Goal: Task Accomplishment & Management: Manage account settings

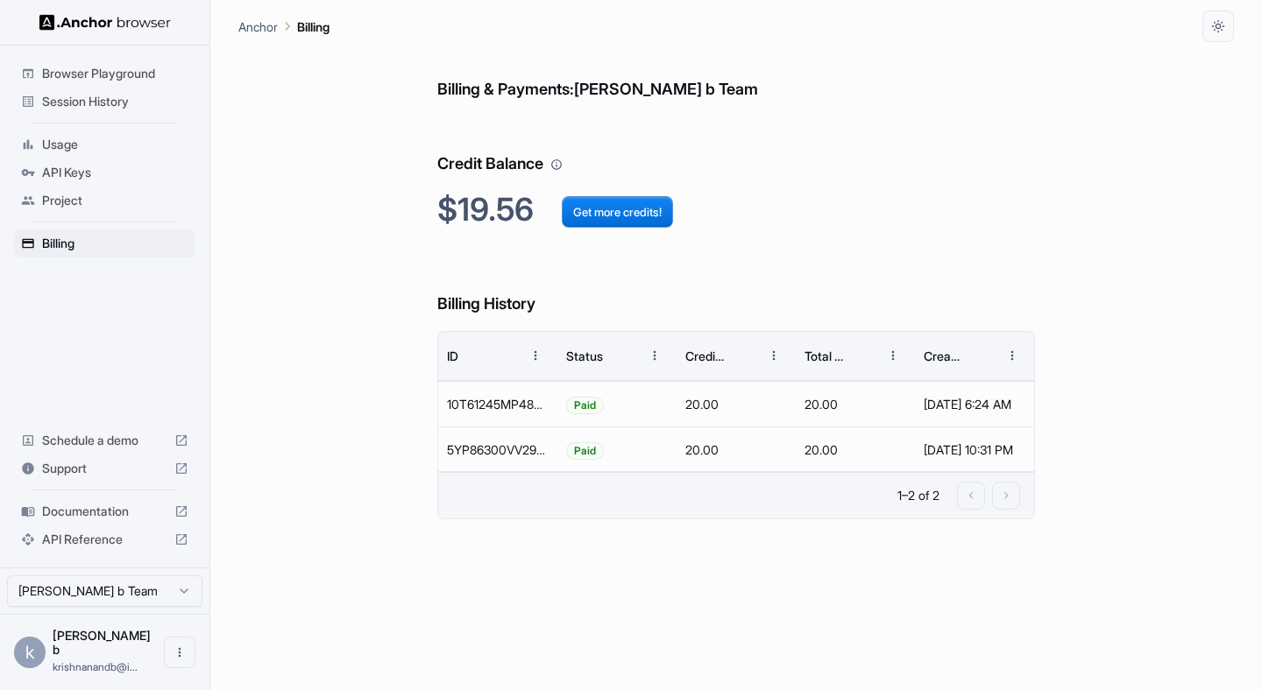
click at [93, 104] on span "Session History" at bounding box center [115, 102] width 146 height 18
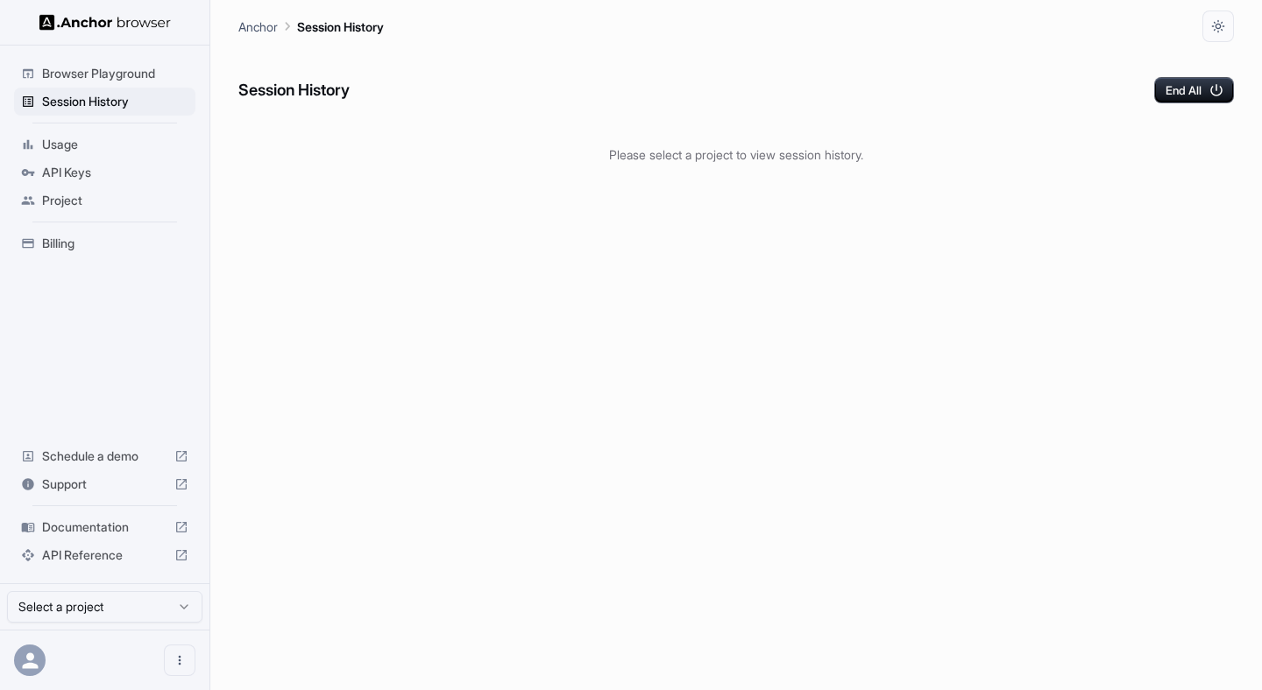
click at [244, 25] on p "Anchor" at bounding box center [257, 27] width 39 height 18
click at [86, 664] on div at bounding box center [104, 660] width 209 height 60
click at [162, 656] on div at bounding box center [104, 660] width 209 height 60
click at [181, 658] on icon "Open menu" at bounding box center [180, 661] width 14 height 14
click at [129, 655] on div at bounding box center [147, 660] width 70 height 18
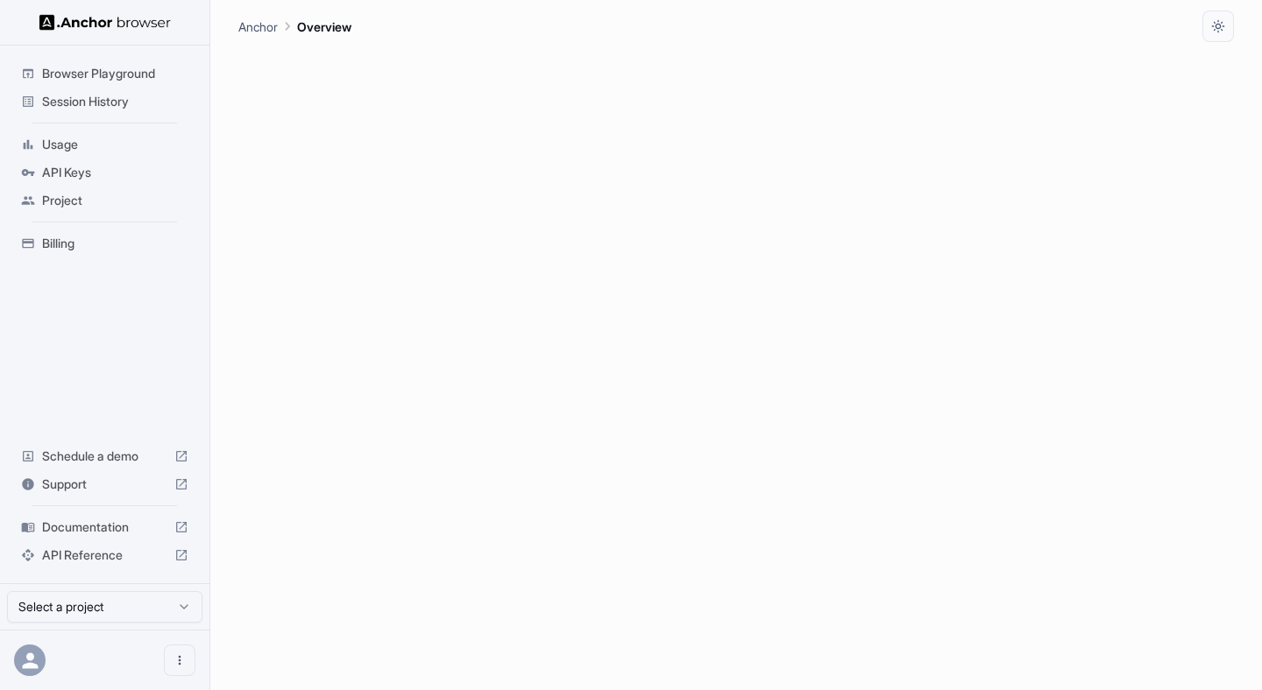
click at [37, 643] on div at bounding box center [104, 660] width 209 height 60
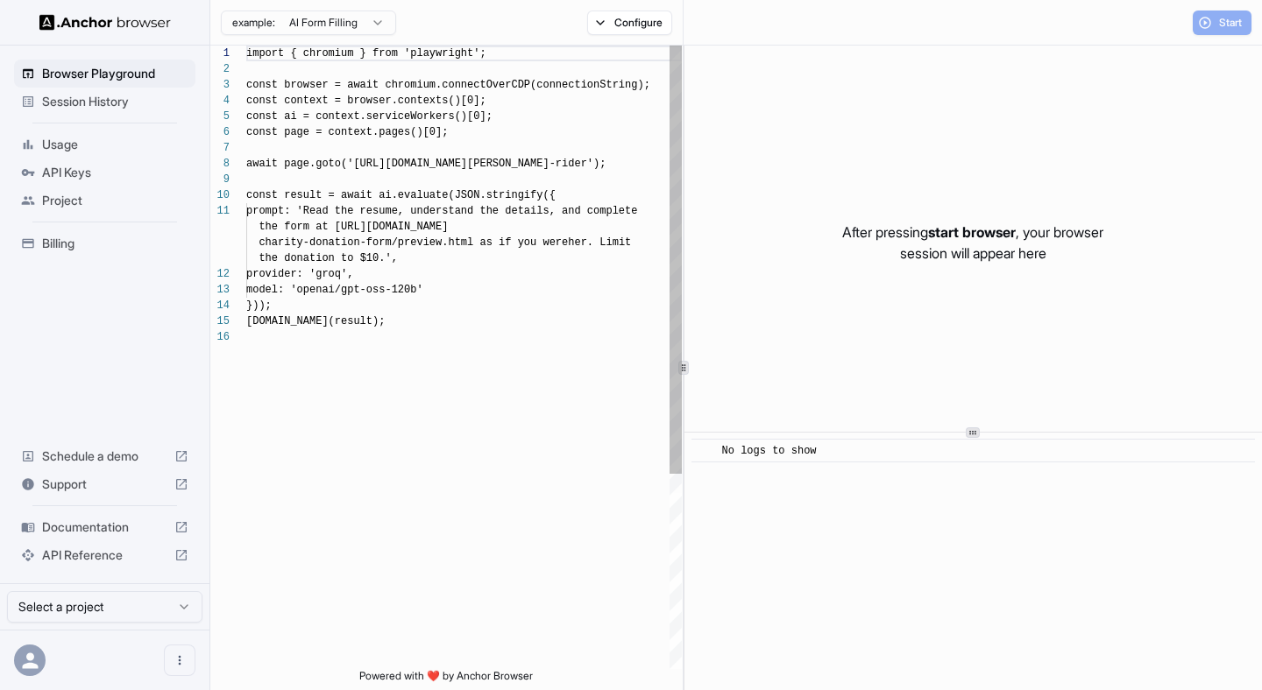
scroll to position [158, 0]
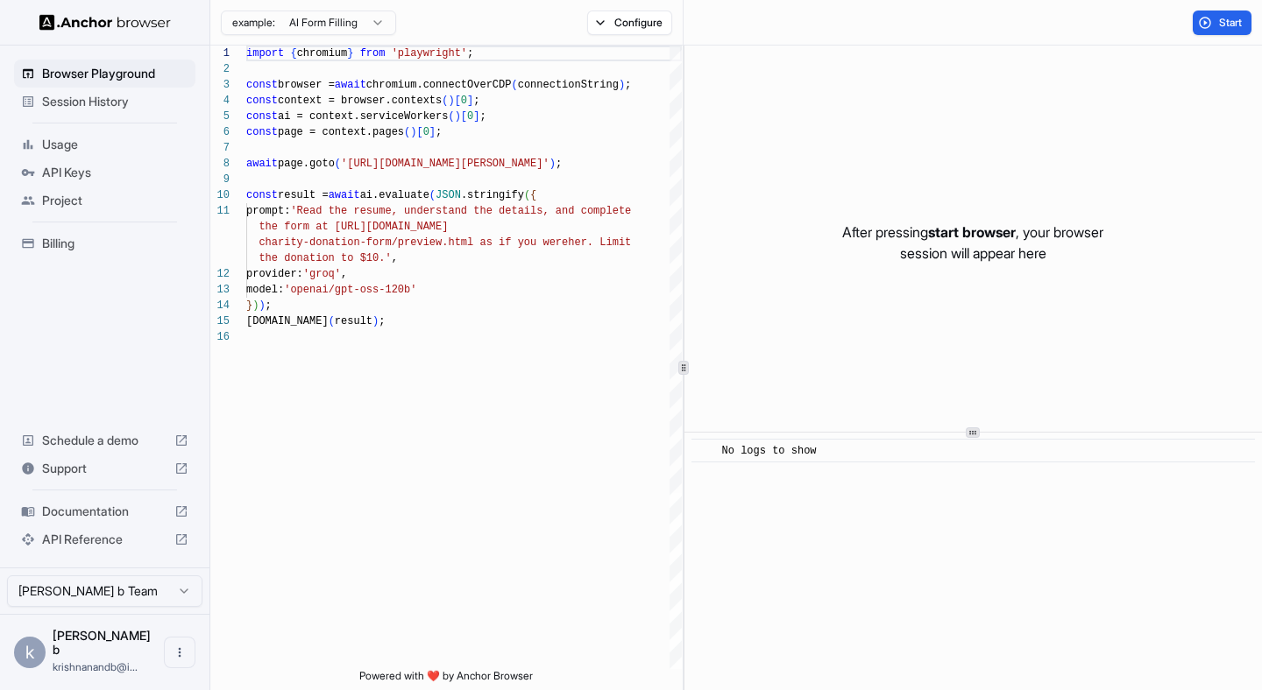
click at [74, 104] on span "Session History" at bounding box center [115, 102] width 146 height 18
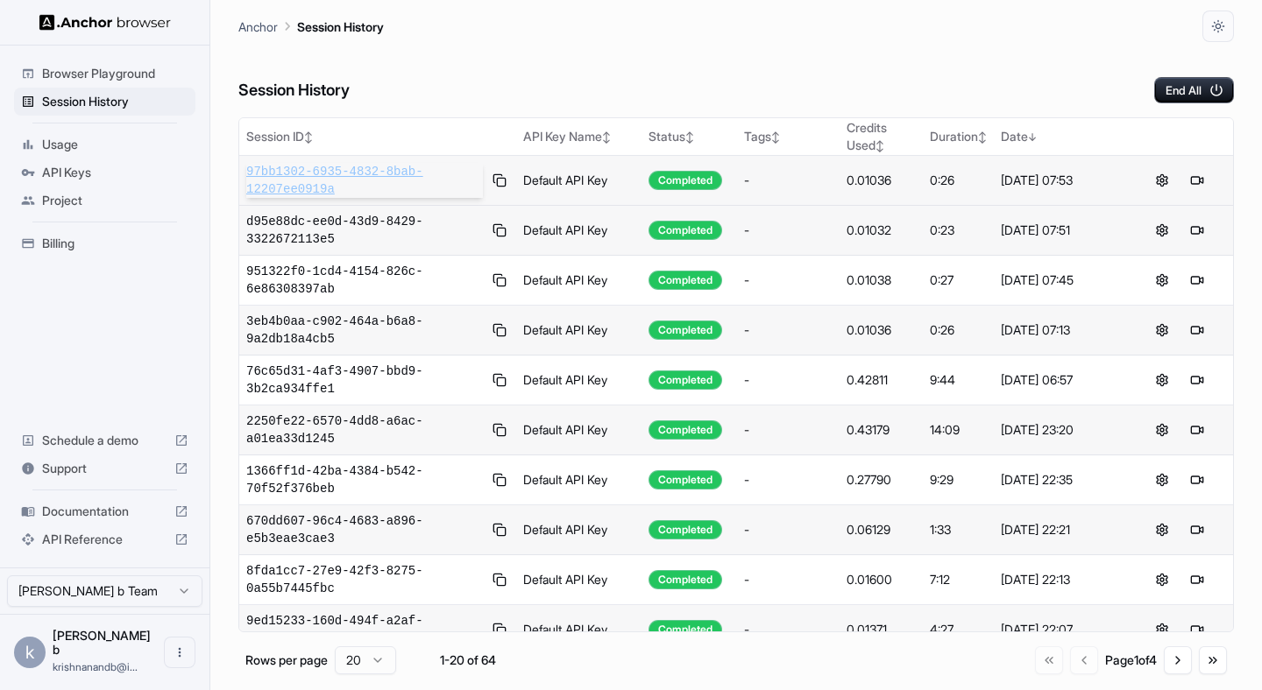
click at [442, 176] on span "97bb1302-6935-4832-8bab-12207ee0919a" at bounding box center [364, 180] width 237 height 35
click at [88, 99] on span "Session History" at bounding box center [115, 102] width 146 height 18
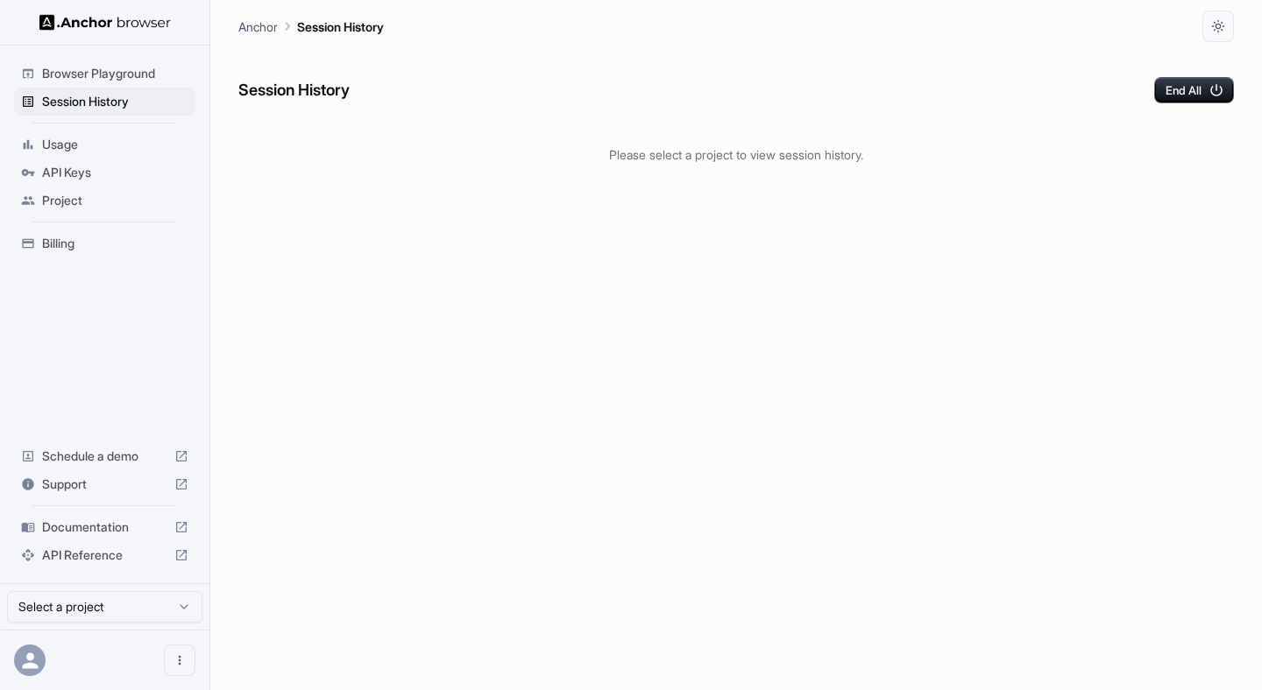
click at [90, 662] on div at bounding box center [104, 660] width 209 height 60
click at [143, 601] on html "Browser Playground Session History Usage API Keys Project Billing Schedule a de…" at bounding box center [631, 345] width 1262 height 690
click at [135, 380] on html "Browser Playground Session History Usage API Keys Project Billing Schedule a de…" at bounding box center [631, 345] width 1262 height 690
click at [38, 647] on div at bounding box center [30, 661] width 32 height 32
click at [175, 664] on icon "Open menu" at bounding box center [180, 661] width 14 height 14
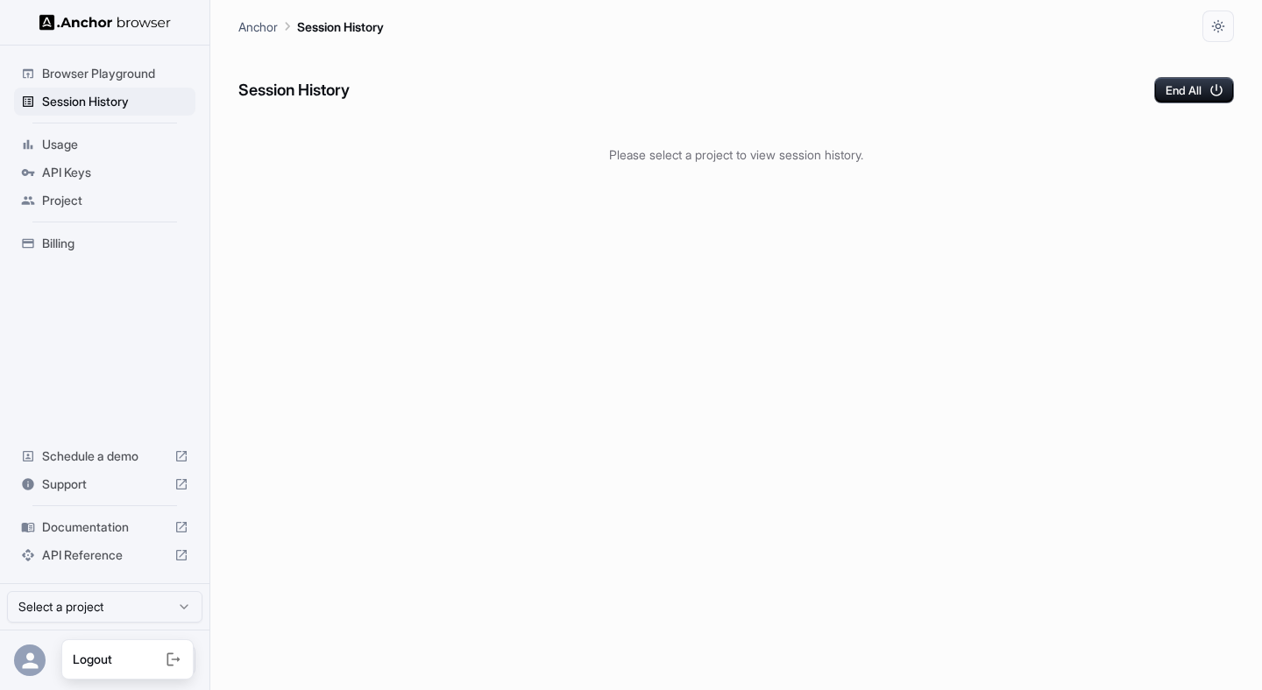
click at [153, 659] on div at bounding box center [147, 660] width 70 height 18
click at [123, 31] on div at bounding box center [104, 22] width 209 height 45
click at [77, 21] on img at bounding box center [104, 22] width 131 height 17
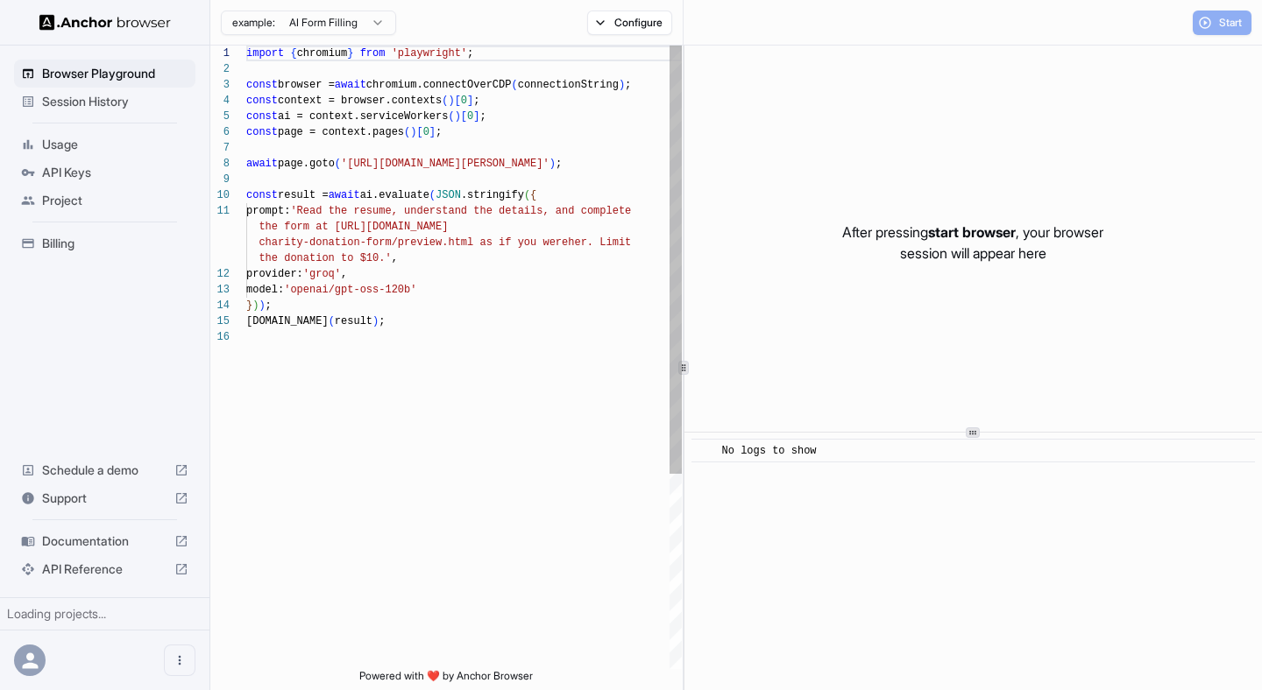
scroll to position [158, 0]
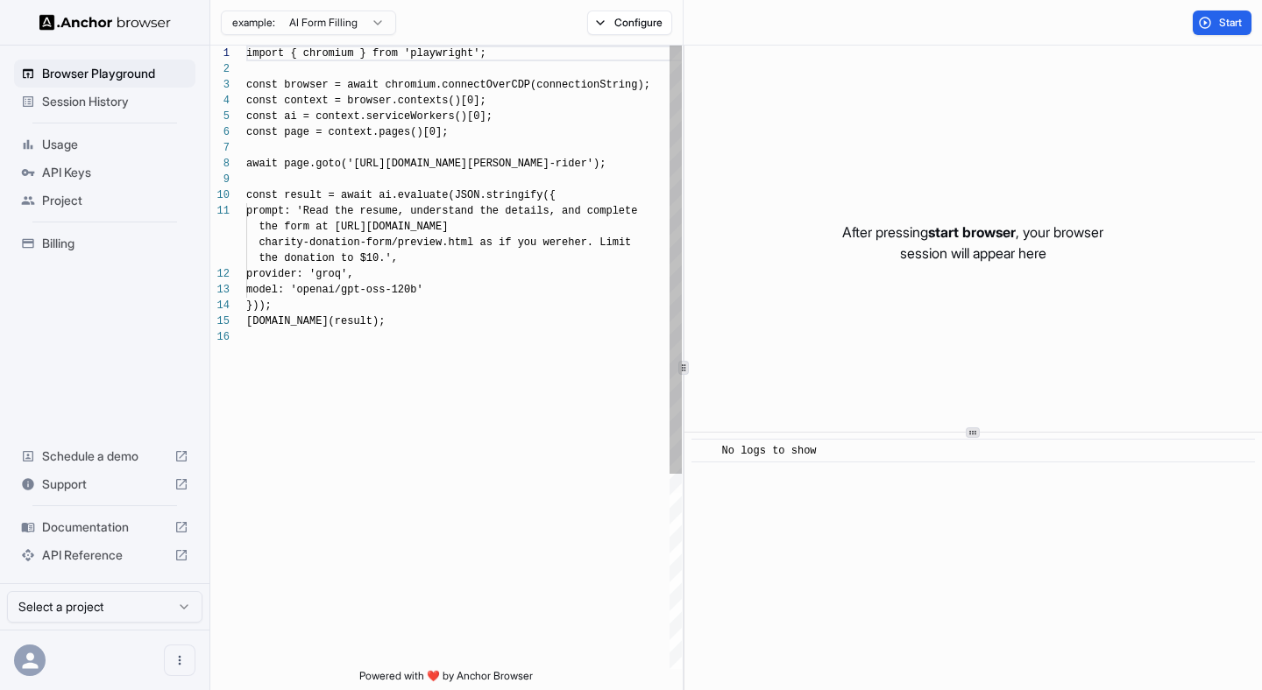
scroll to position [158, 0]
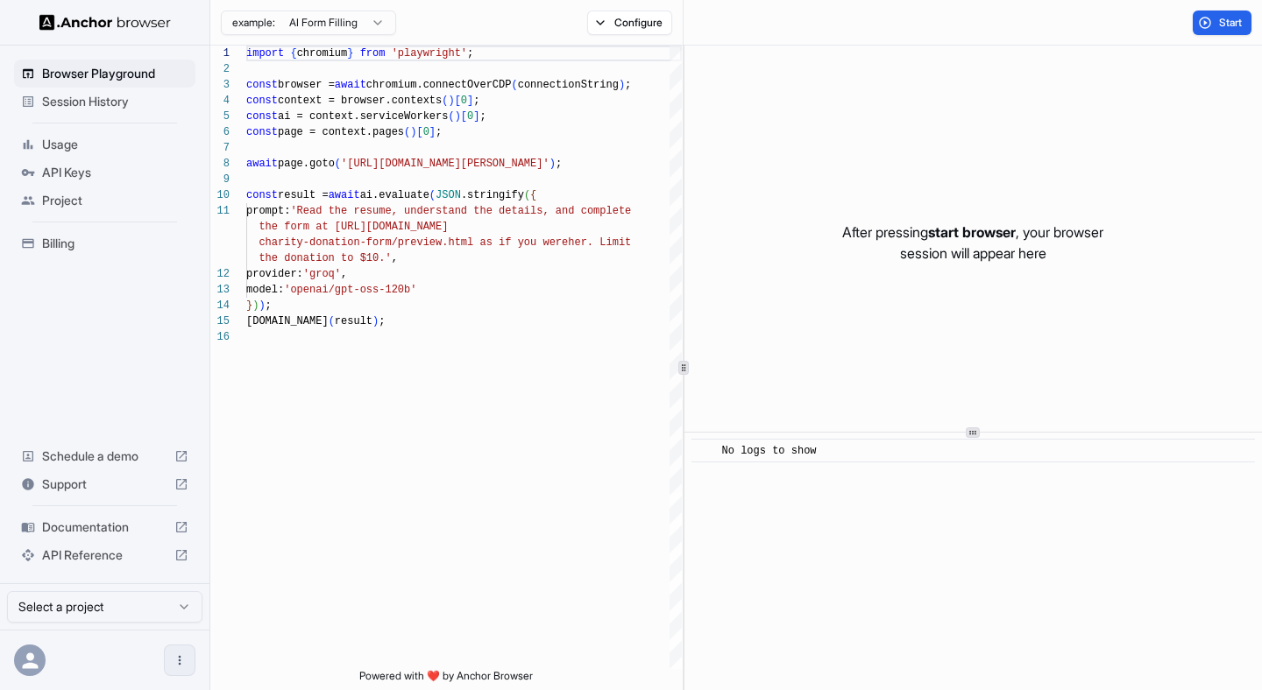
click at [184, 657] on icon "Open menu" at bounding box center [180, 661] width 14 height 14
click at [131, 655] on div at bounding box center [147, 660] width 70 height 18
